Goal: Task Accomplishment & Management: Manage account settings

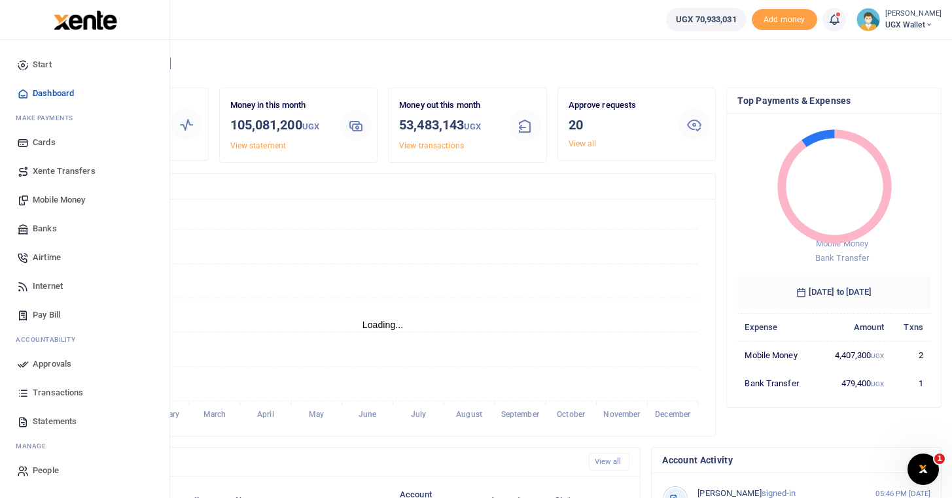
scroll to position [1, 1]
click at [50, 366] on span "Approvals" at bounding box center [52, 364] width 39 height 13
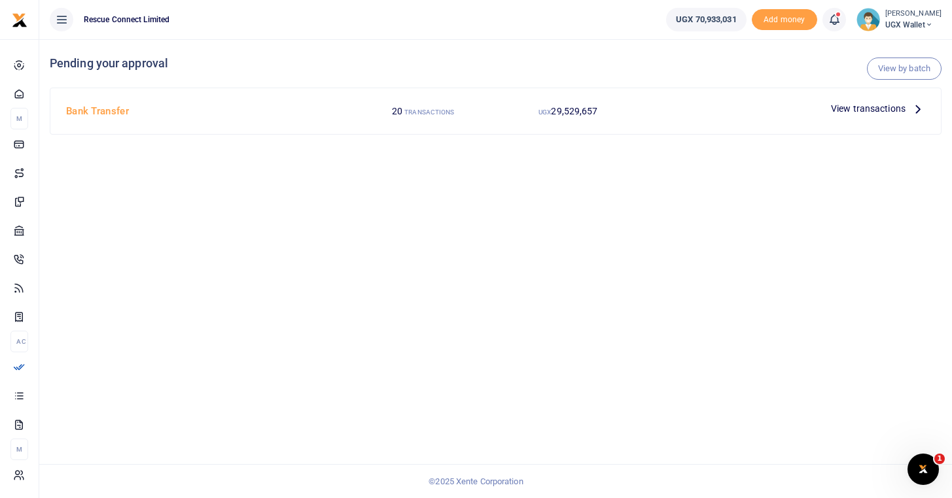
click at [874, 107] on span "View transactions" at bounding box center [868, 108] width 75 height 14
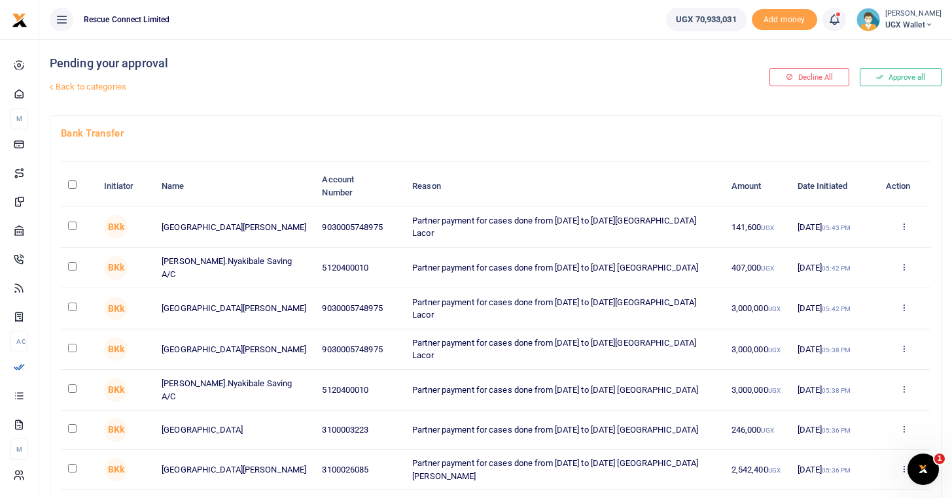
click at [71, 184] on input "\a \a : activate to sort column descending" at bounding box center [72, 185] width 9 height 9
checkbox input "true"
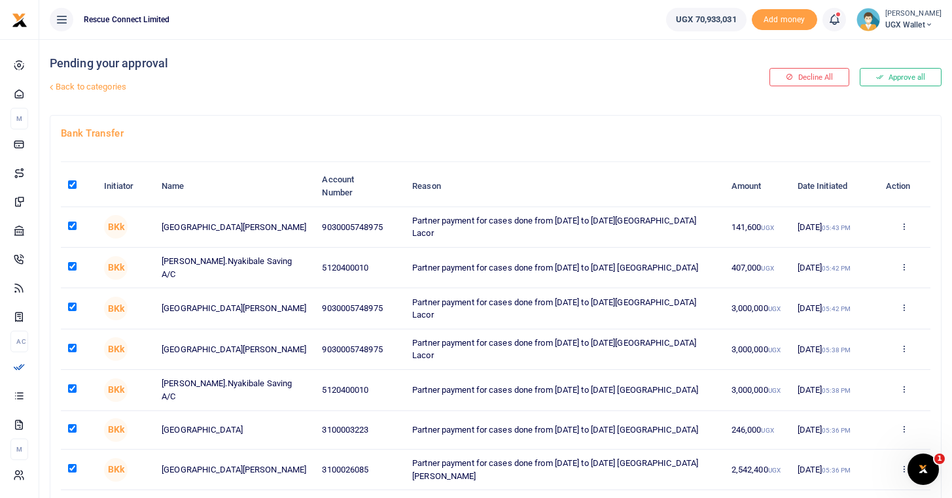
checkbox input "true"
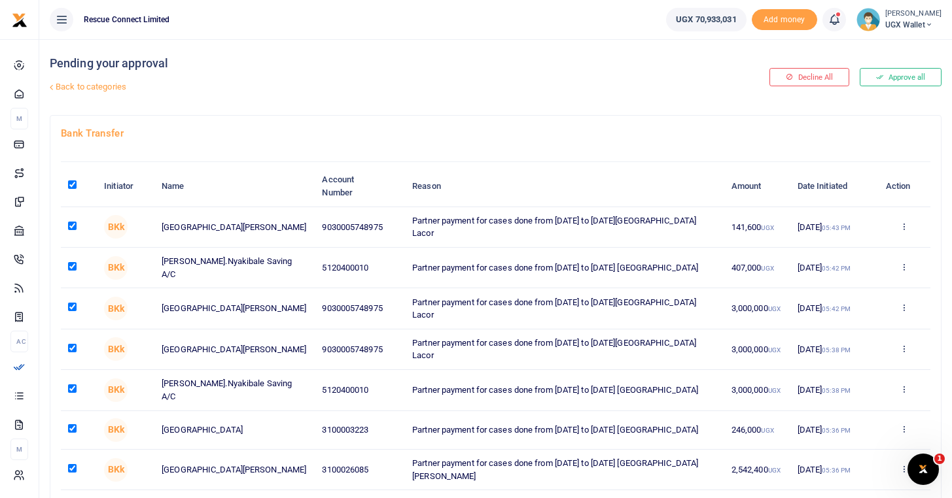
checkbox input "true"
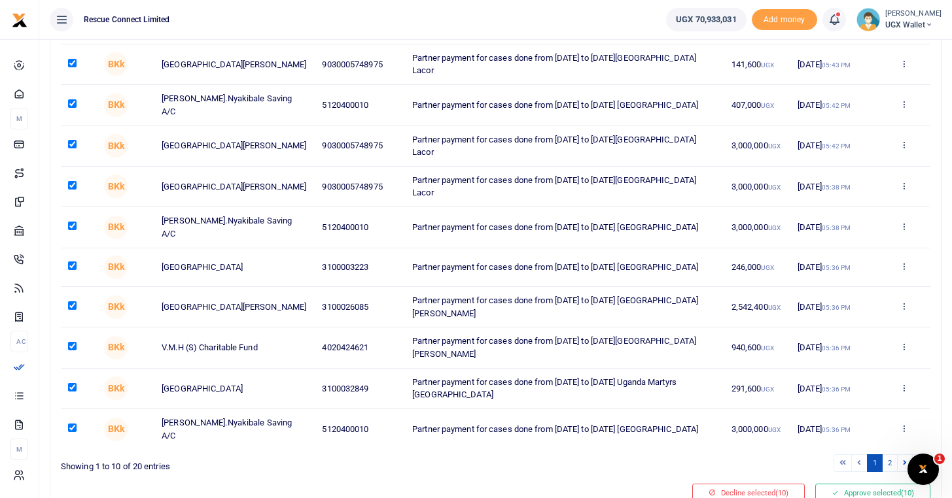
scroll to position [224, 0]
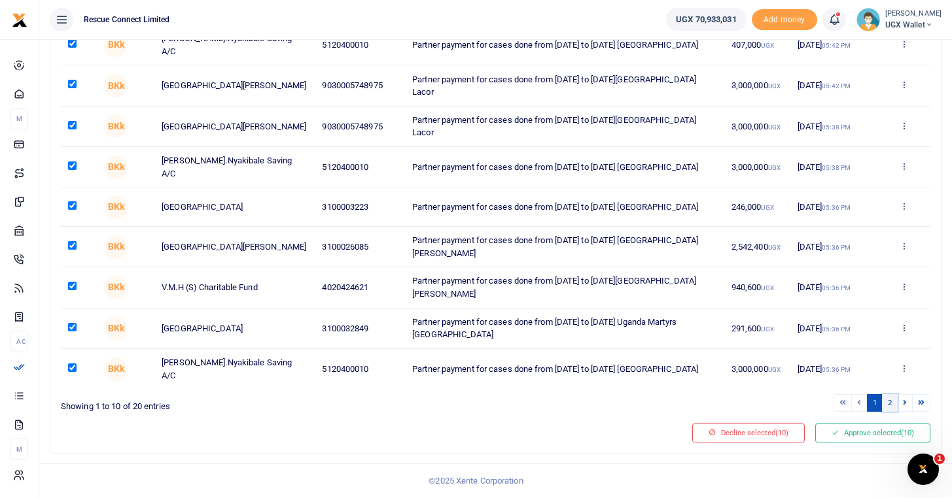
click at [885, 408] on link "2" at bounding box center [890, 403] width 16 height 18
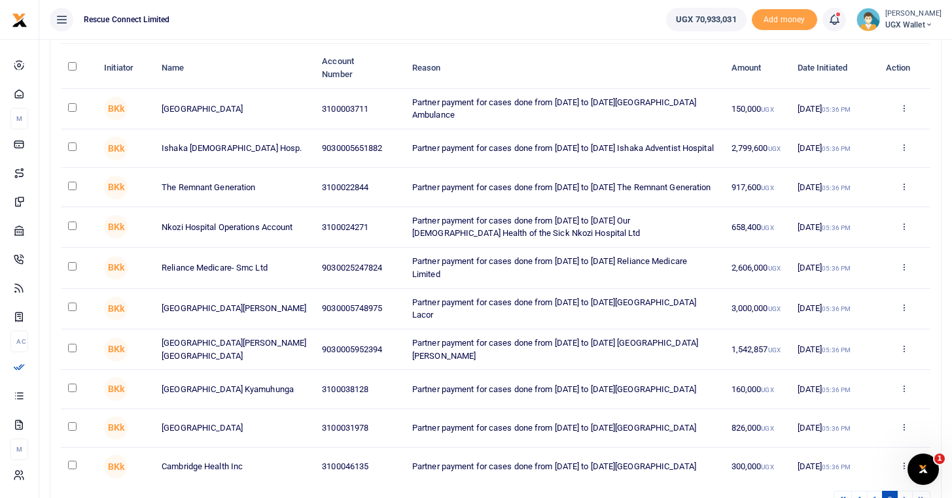
scroll to position [114, 0]
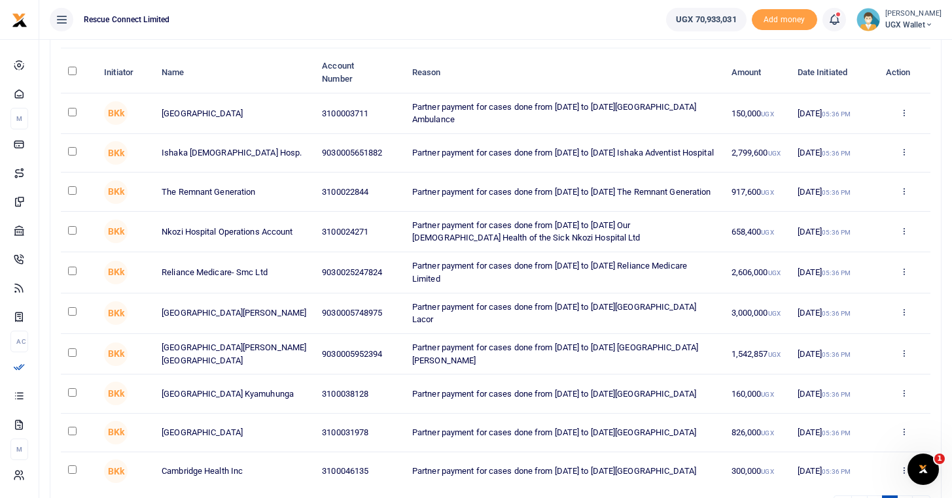
click at [72, 68] on input "\a \a : activate to sort column descending" at bounding box center [72, 71] width 9 height 9
checkbox input "true"
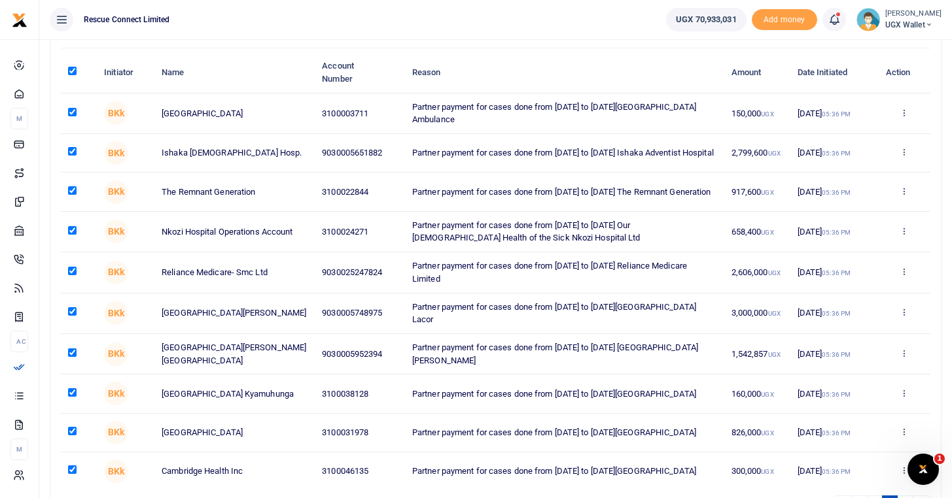
checkbox input "true"
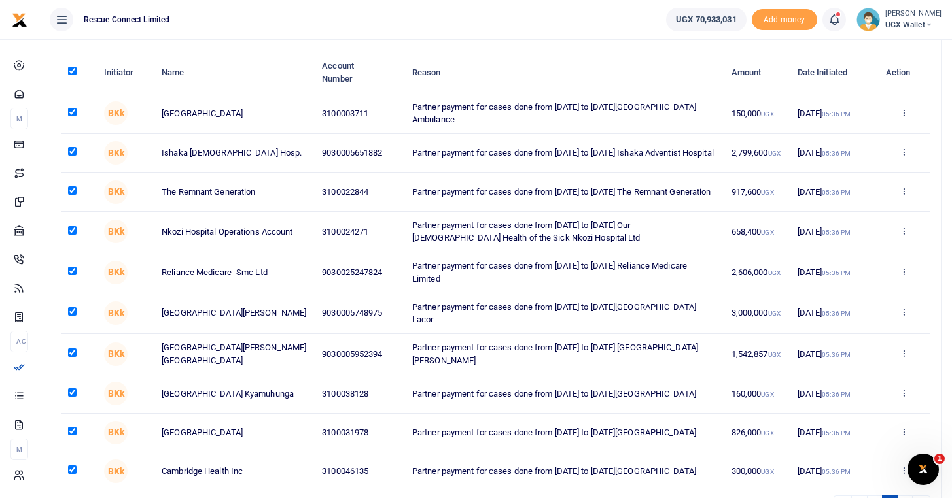
checkbox input "true"
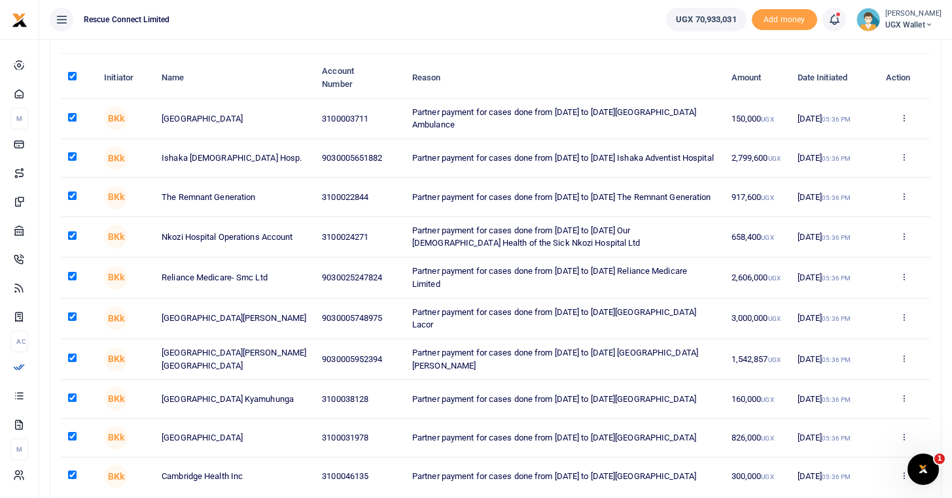
scroll to position [224, 0]
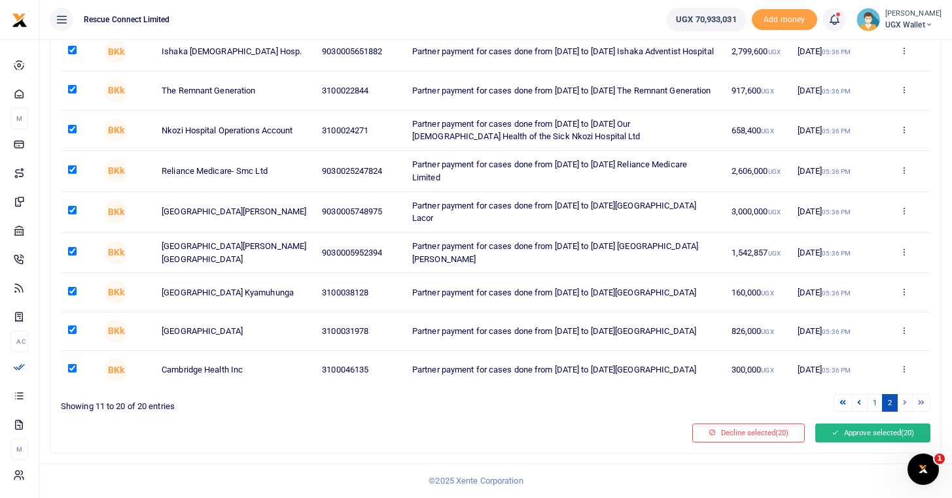
click at [876, 431] on button "Approve selected (20)" at bounding box center [872, 433] width 115 height 18
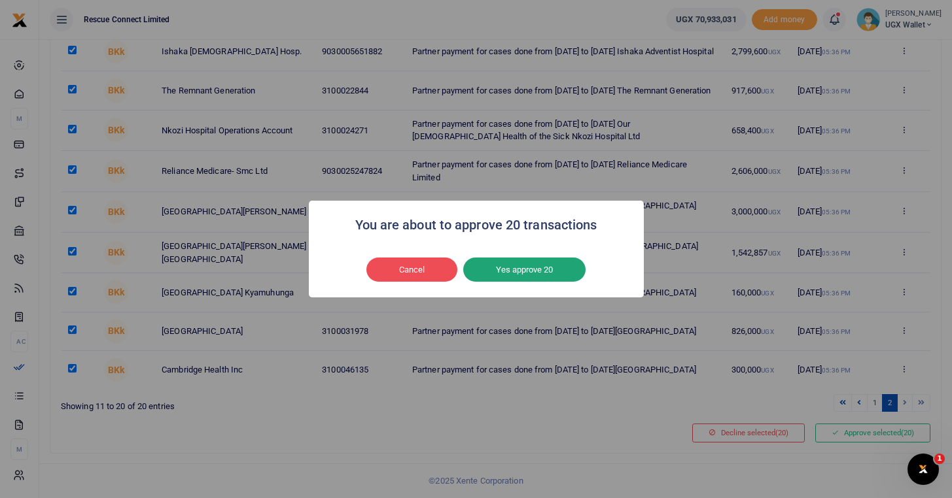
click at [516, 272] on button "Yes approve 20" at bounding box center [524, 270] width 122 height 25
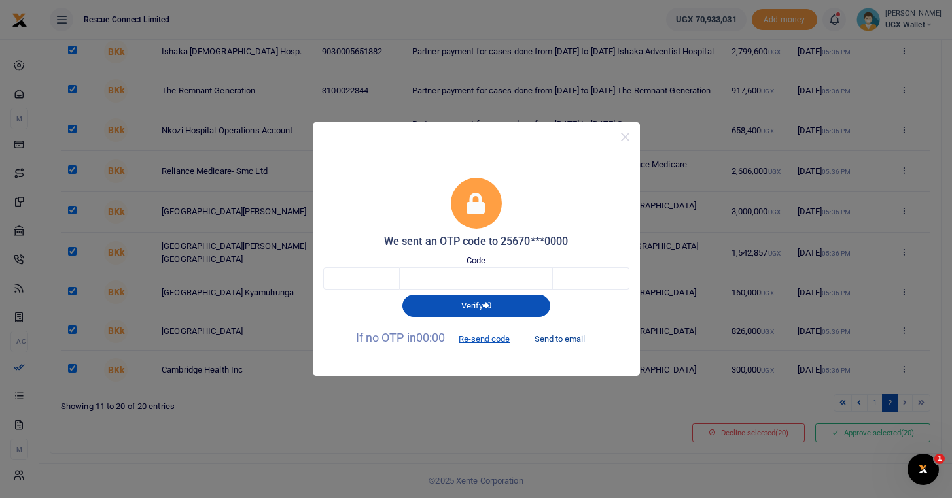
click at [567, 340] on button "Send to email" at bounding box center [559, 339] width 73 height 22
click at [341, 284] on input "text" at bounding box center [361, 278] width 77 height 22
type input "3"
type input "9"
type input "2"
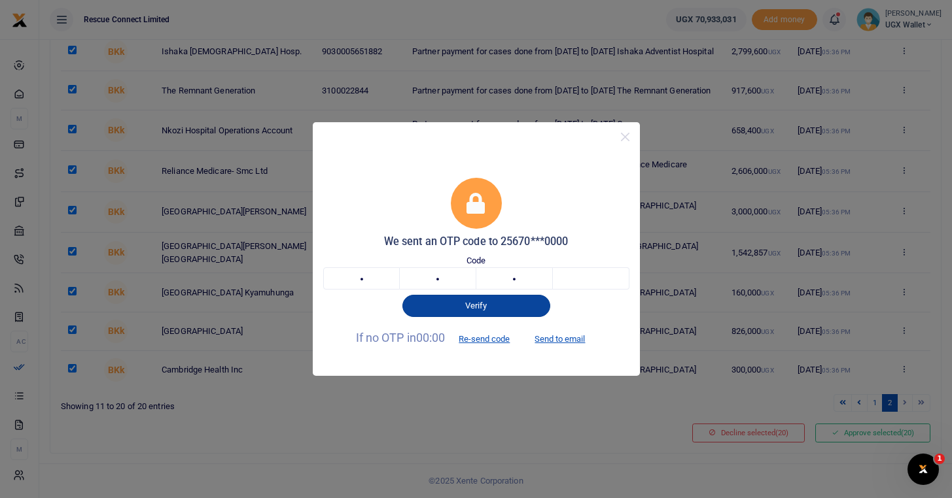
click at [507, 307] on button "Verify" at bounding box center [476, 306] width 148 height 22
click at [483, 309] on button "Verify" at bounding box center [476, 306] width 148 height 22
click at [562, 277] on input "text" at bounding box center [591, 278] width 77 height 22
type input "3"
type input "9"
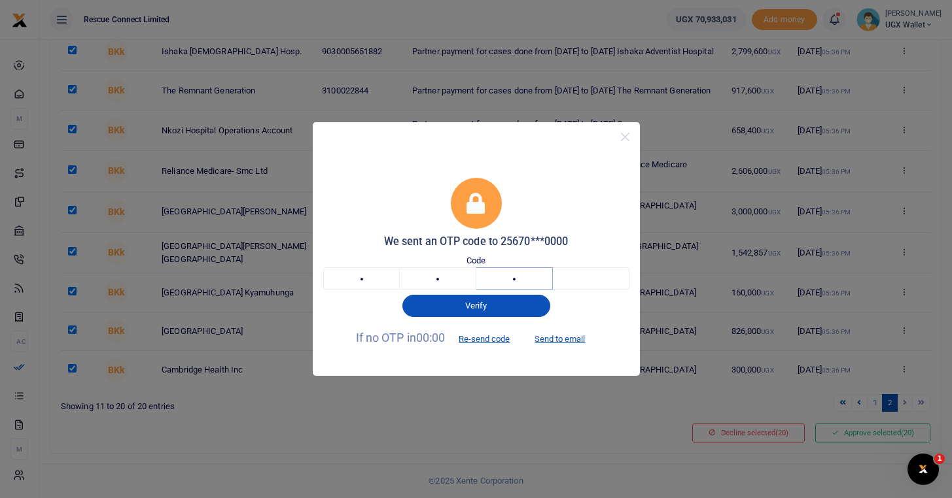
type input "2"
type input "1"
